Goal: Transaction & Acquisition: Purchase product/service

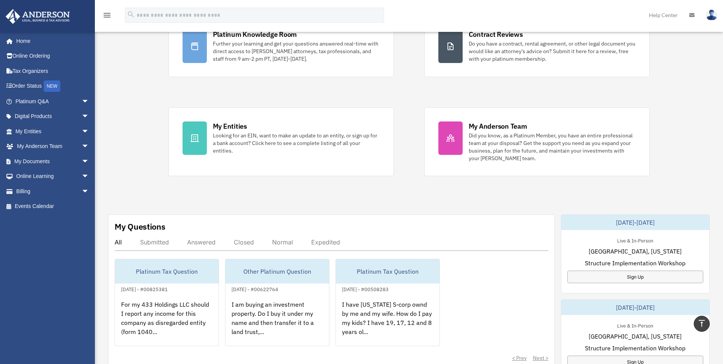
scroll to position [38, 0]
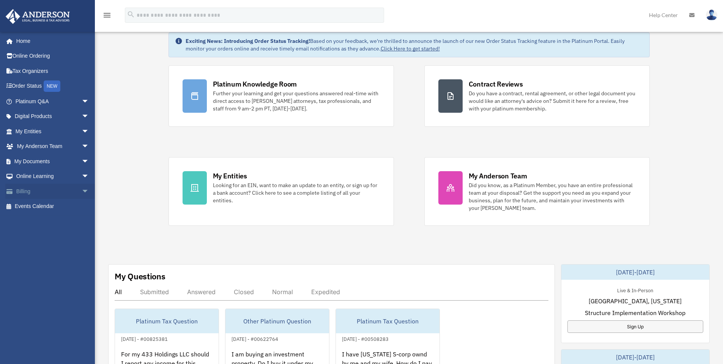
click at [39, 186] on link "Billing arrow_drop_down" at bounding box center [52, 191] width 95 height 15
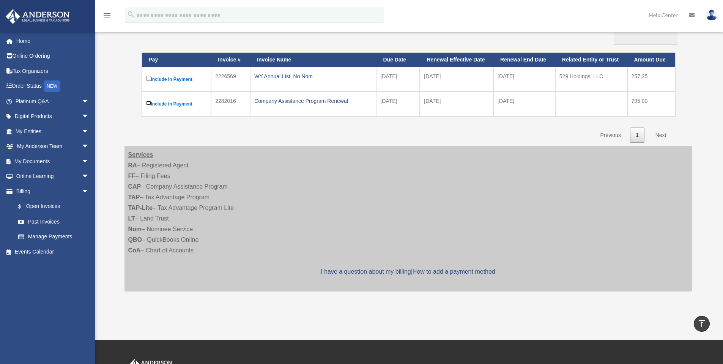
scroll to position [76, 0]
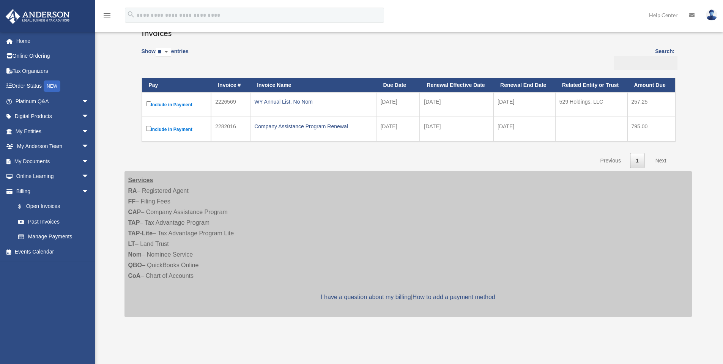
click at [660, 160] on link "Next" at bounding box center [660, 161] width 22 height 16
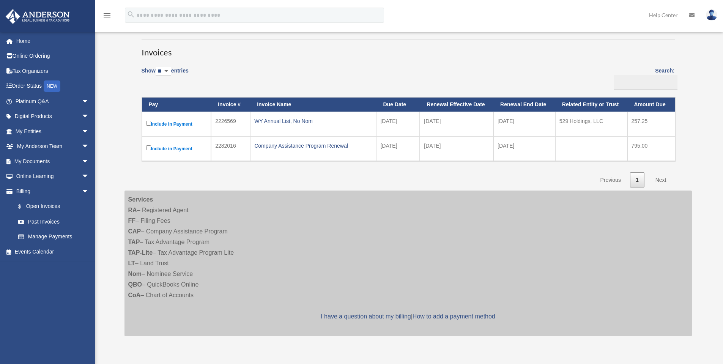
scroll to position [38, 0]
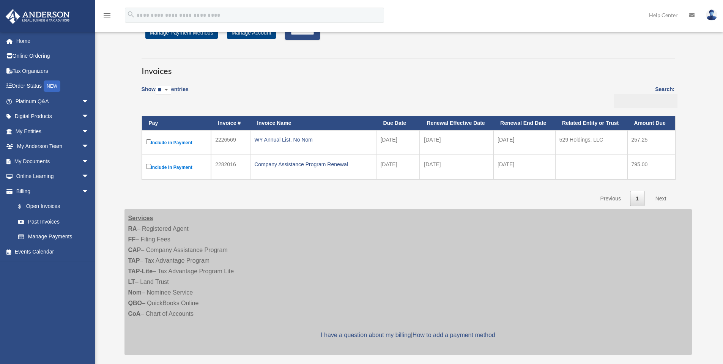
click at [660, 197] on link "Next" at bounding box center [660, 199] width 22 height 16
click at [665, 201] on link "Next" at bounding box center [660, 199] width 22 height 16
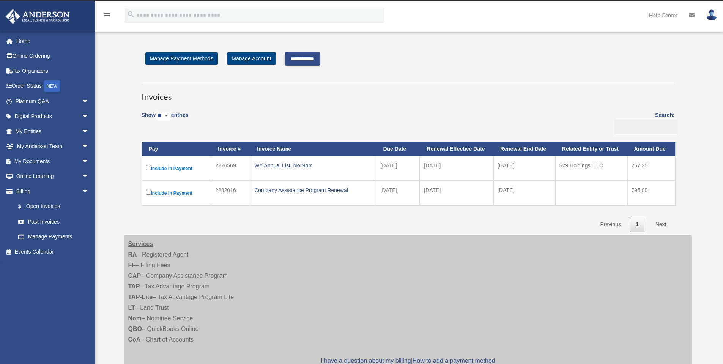
scroll to position [0, 0]
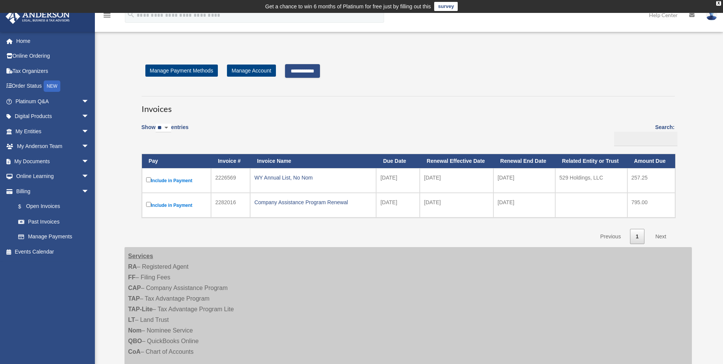
click at [317, 69] on input "**********" at bounding box center [302, 71] width 35 height 14
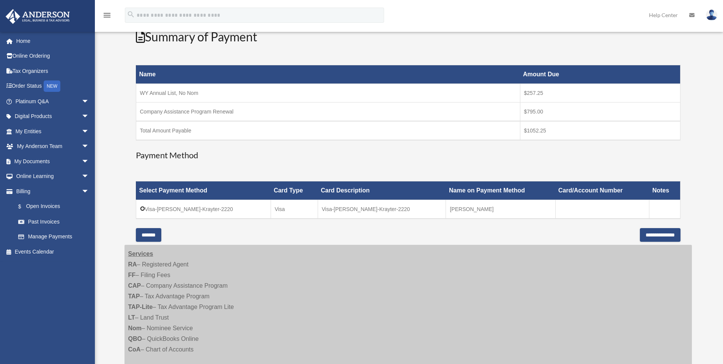
scroll to position [114, 0]
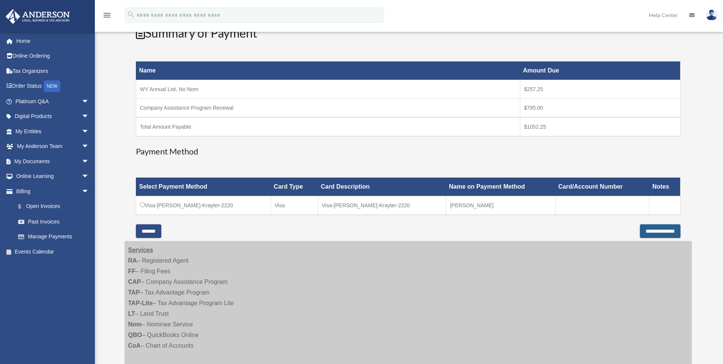
click at [663, 232] on input "**********" at bounding box center [660, 231] width 41 height 14
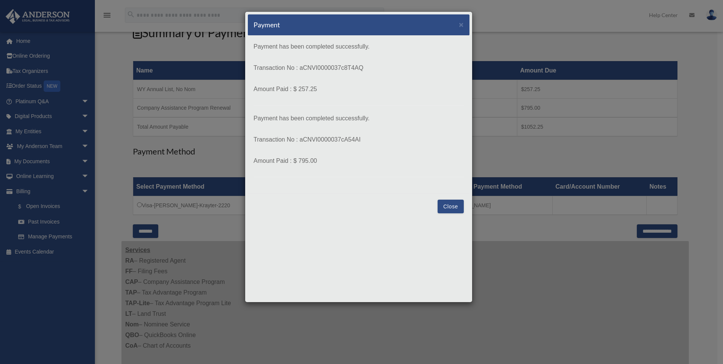
click at [447, 205] on button "Close" at bounding box center [450, 207] width 26 height 14
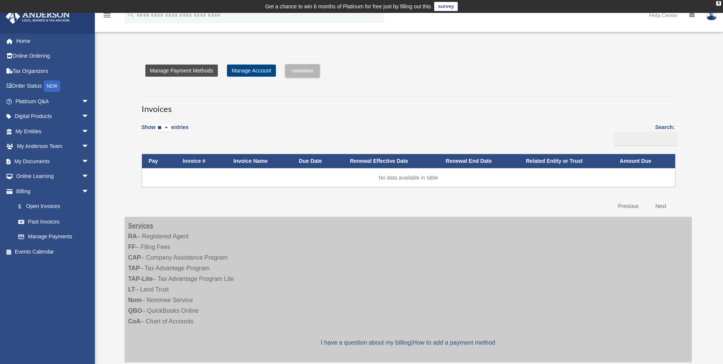
click at [190, 68] on link "Manage Payment Methods" at bounding box center [181, 70] width 72 height 12
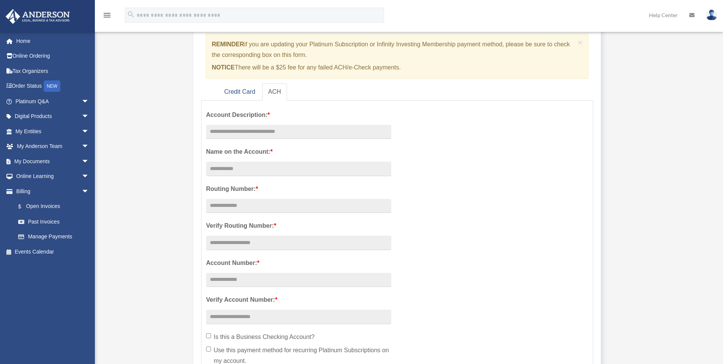
scroll to position [114, 0]
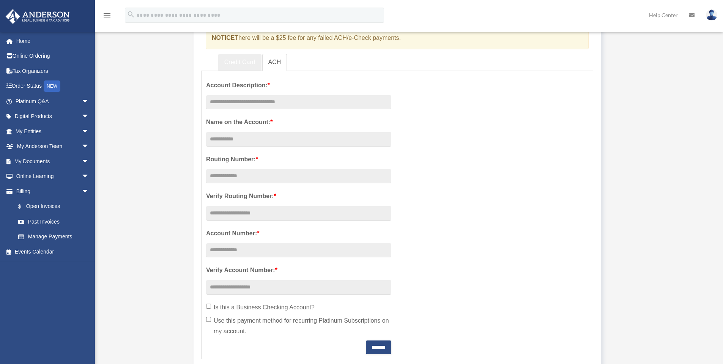
click at [237, 60] on link "Credit Card" at bounding box center [239, 62] width 43 height 17
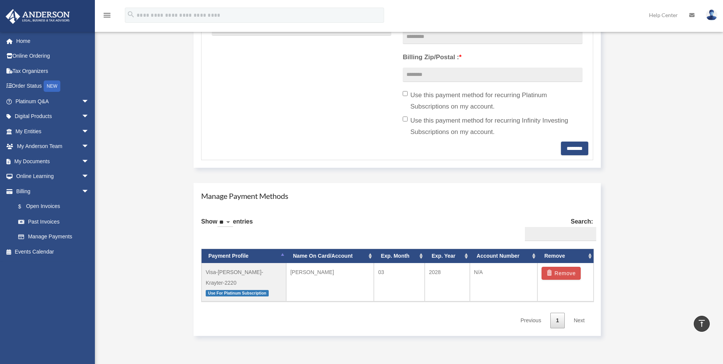
scroll to position [303, 0]
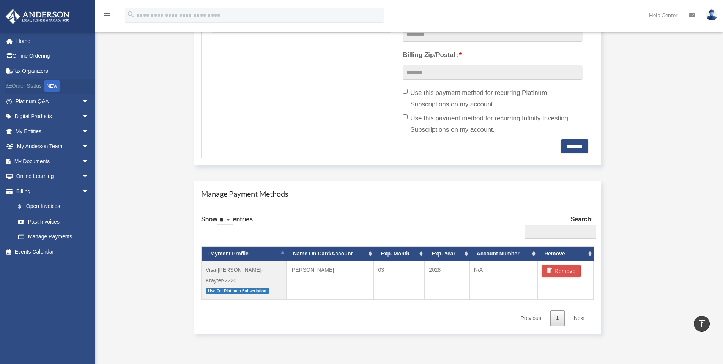
click at [17, 82] on link "Order Status NEW" at bounding box center [52, 87] width 95 height 16
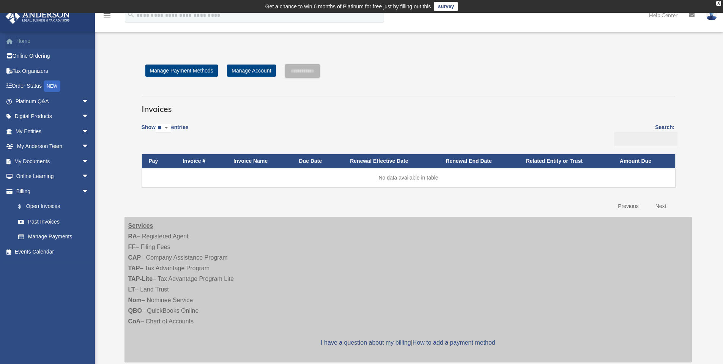
click at [24, 41] on link "Home" at bounding box center [52, 40] width 95 height 15
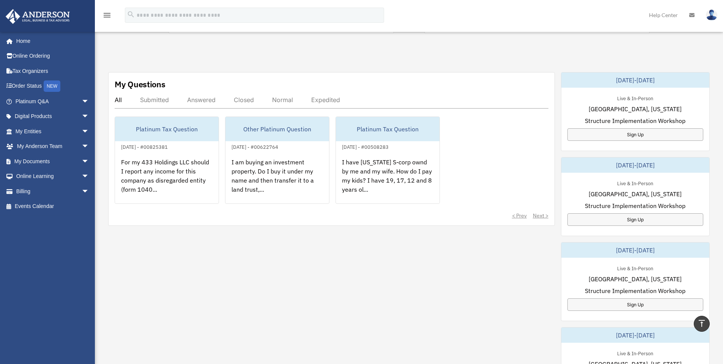
scroll to position [266, 0]
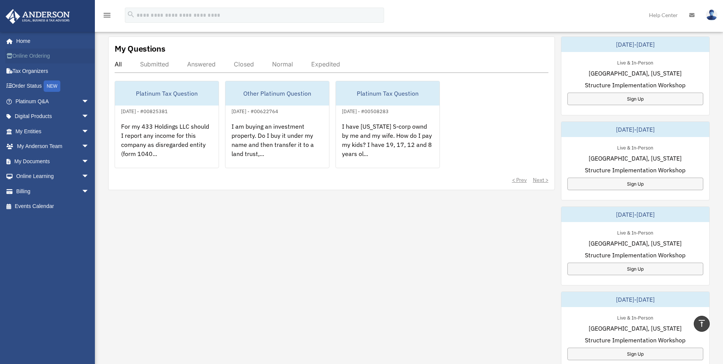
click at [36, 58] on link "Online Ordering" at bounding box center [52, 56] width 95 height 15
